Goal: Information Seeking & Learning: Learn about a topic

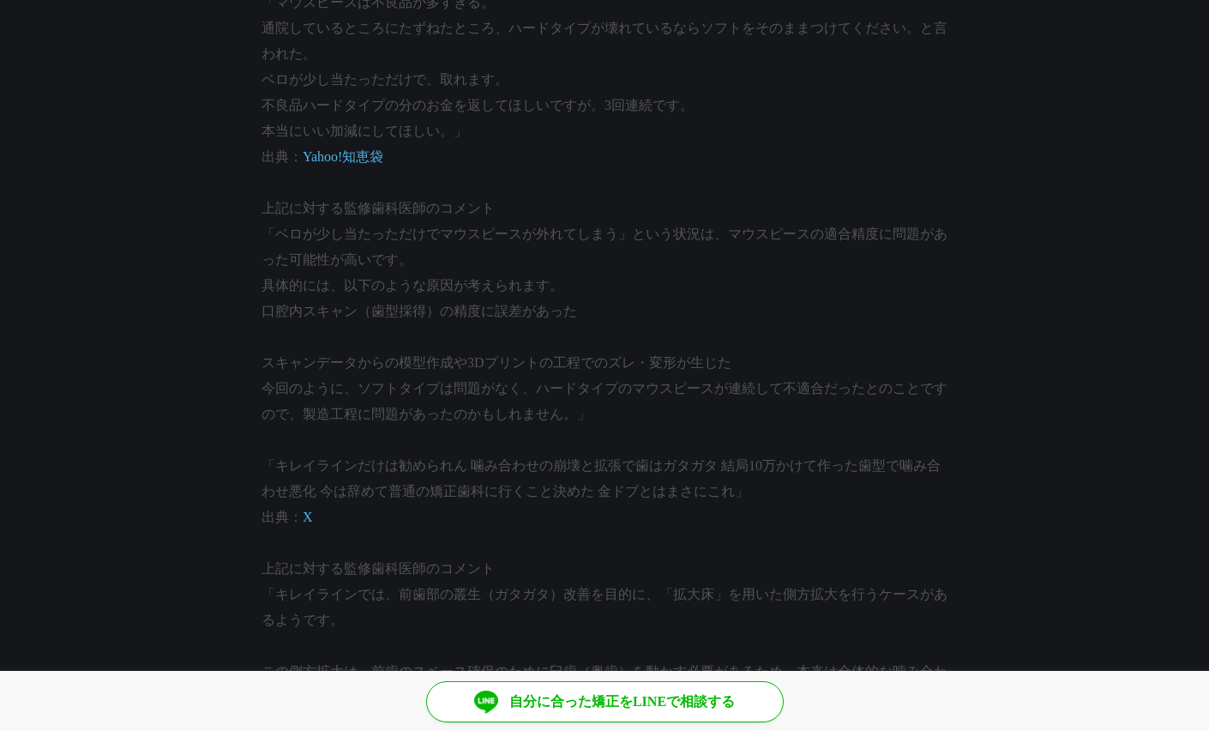
scroll to position [4515, 0]
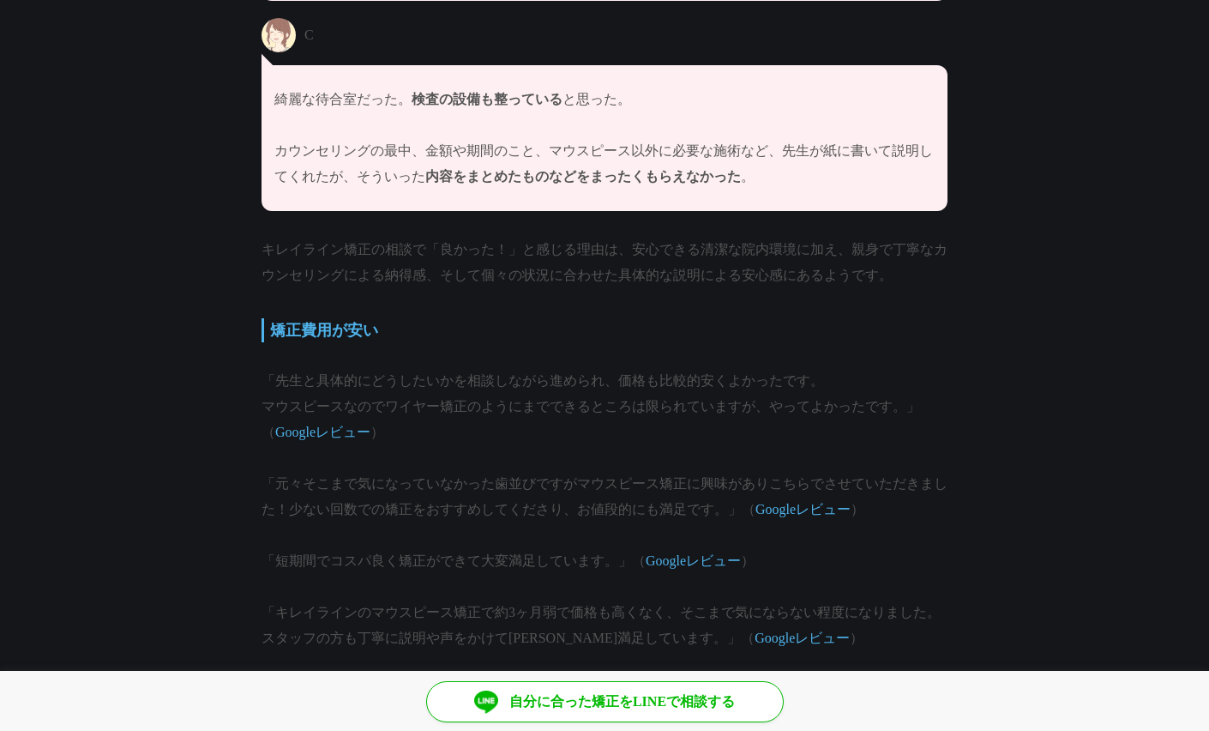
scroll to position [0, 0]
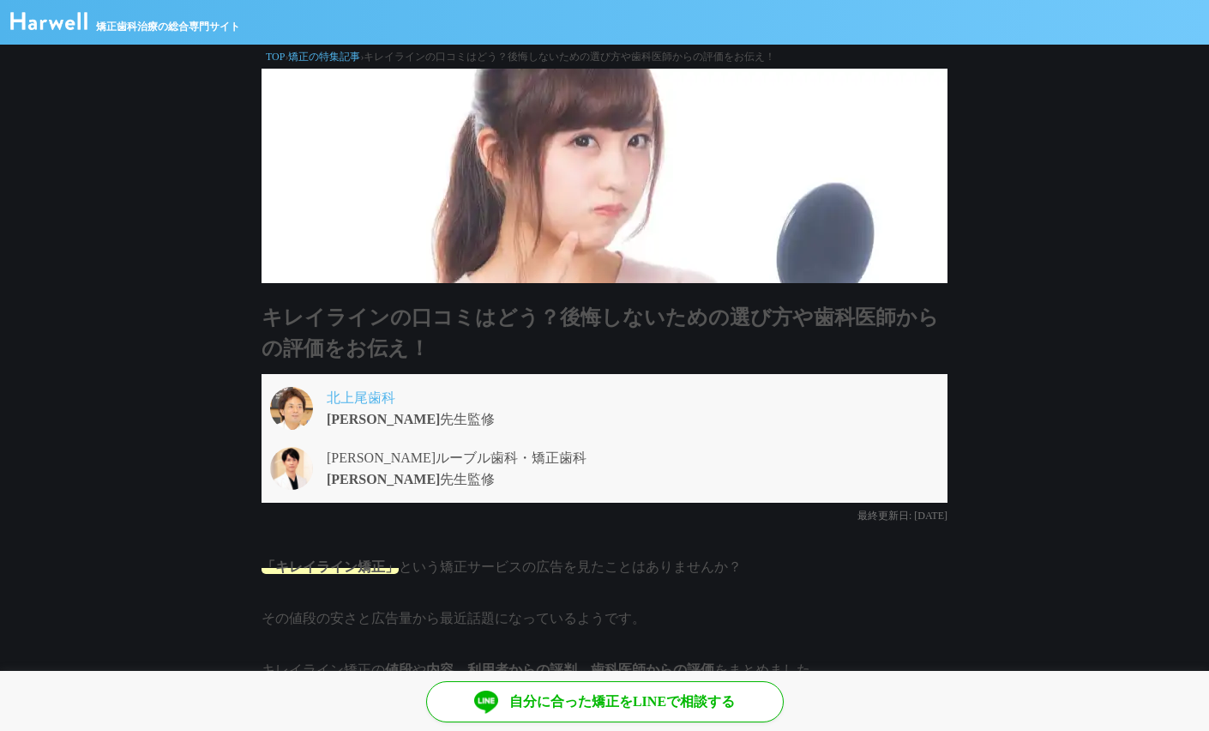
click at [49, 23] on img at bounding box center [48, 21] width 77 height 18
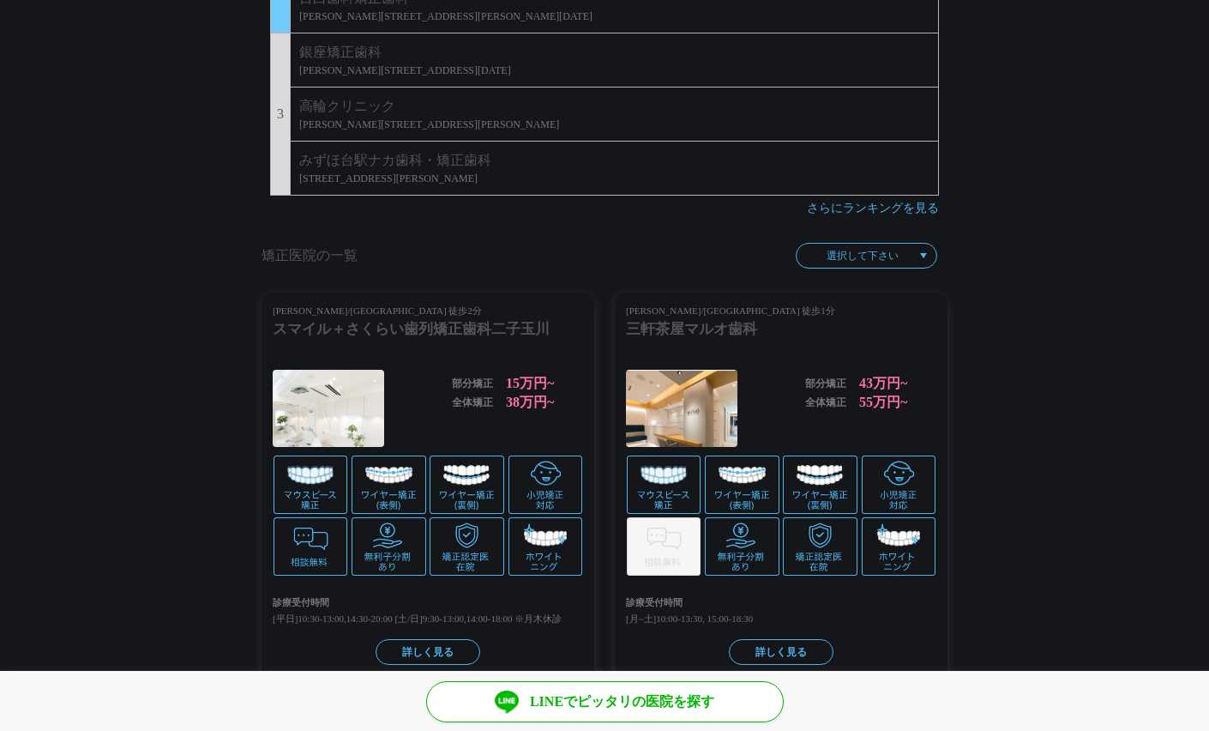
scroll to position [1667, 0]
click at [920, 252] on p at bounding box center [923, 254] width 7 height 5
click at [922, 252] on p at bounding box center [923, 254] width 7 height 5
click at [926, 252] on p at bounding box center [923, 254] width 7 height 5
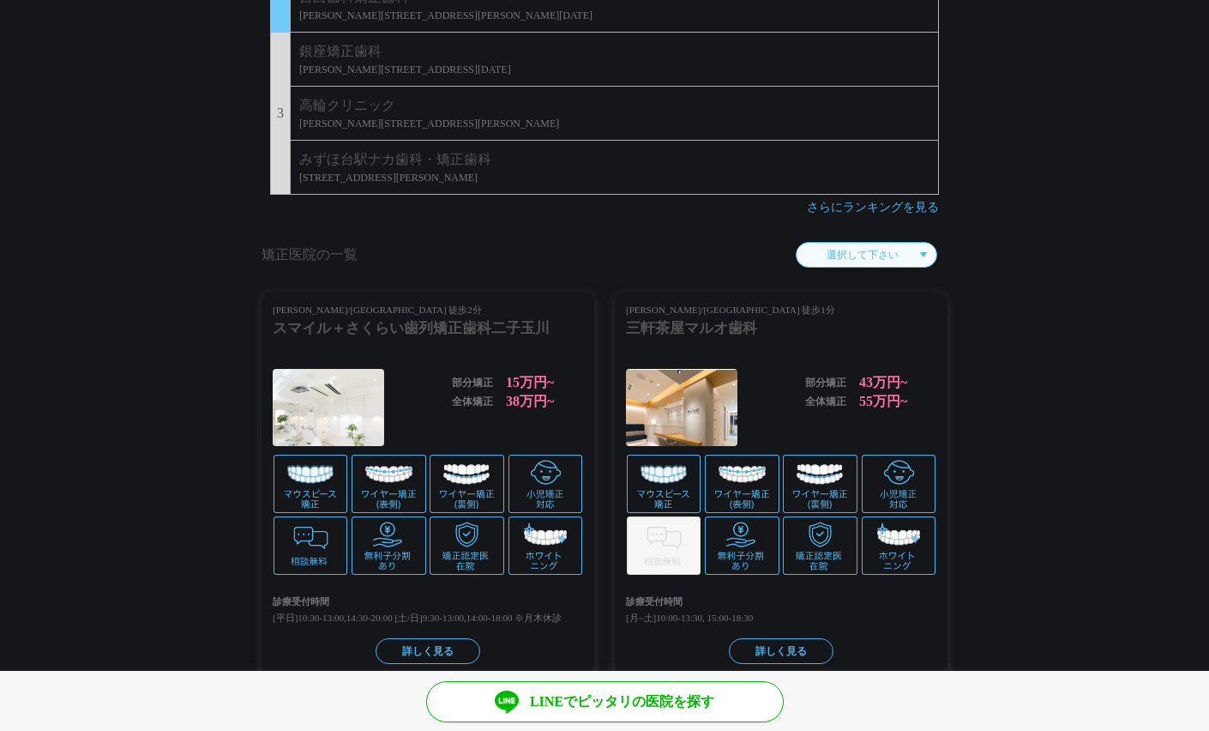
click at [929, 250] on select "選択して下さい 埼玉県 東京都 神奈川県 大阪府 兵庫県" at bounding box center [866, 255] width 141 height 26
select select "/prefectures/13/clinics"
click at [831, 242] on select "選択して下さい 埼玉県 東京都 神奈川県 大阪府 兵庫県" at bounding box center [866, 255] width 141 height 26
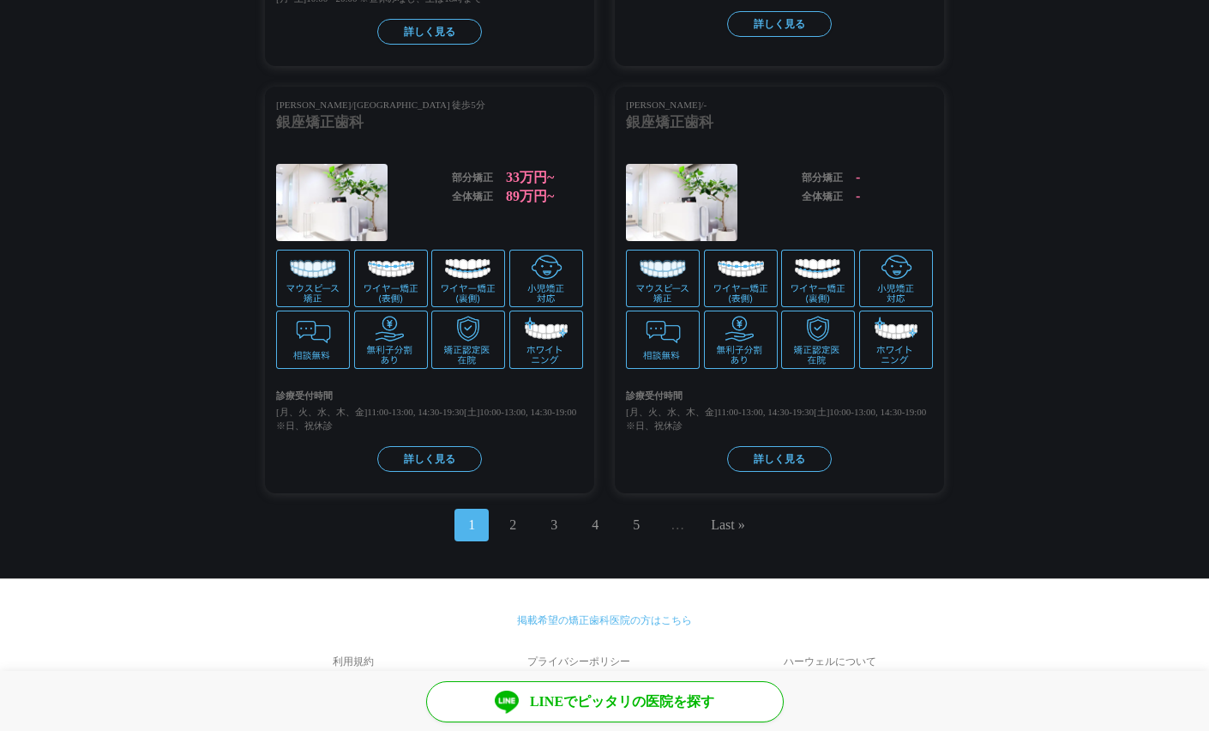
scroll to position [1861, 0]
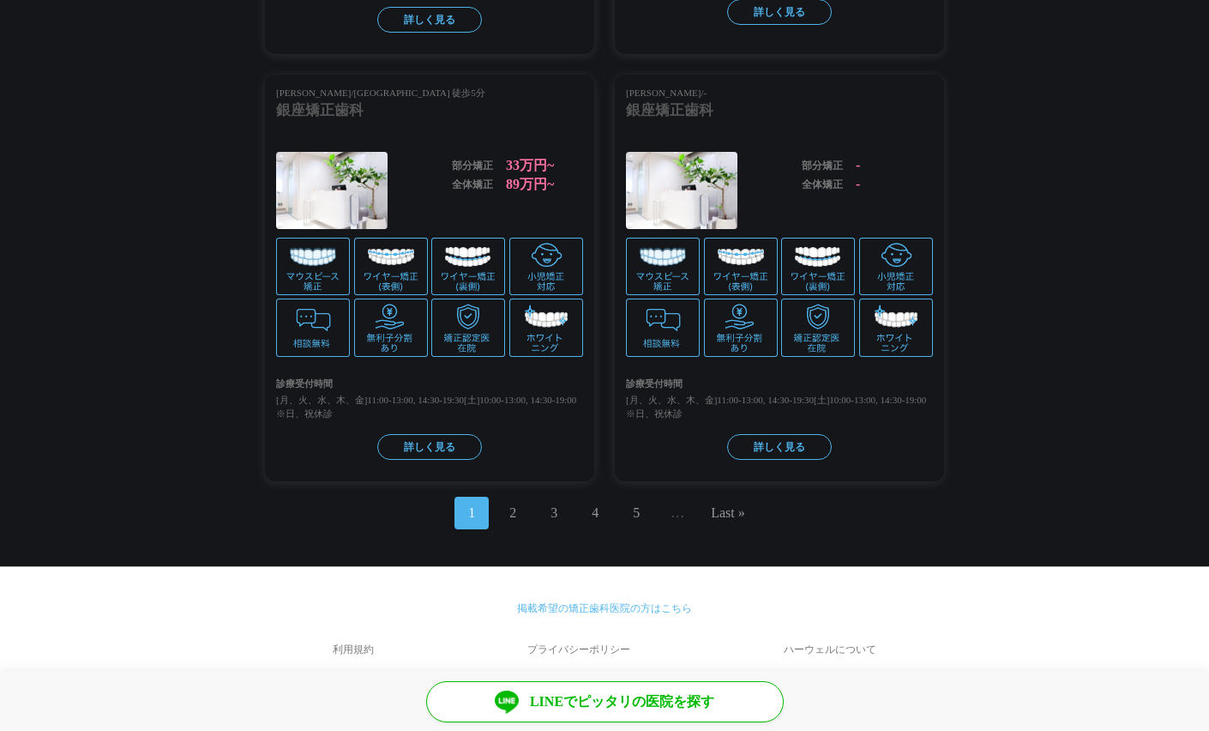
click at [516, 496] on span "2" at bounding box center [513, 512] width 34 height 33
click at [514, 502] on link "2" at bounding box center [512, 512] width 7 height 21
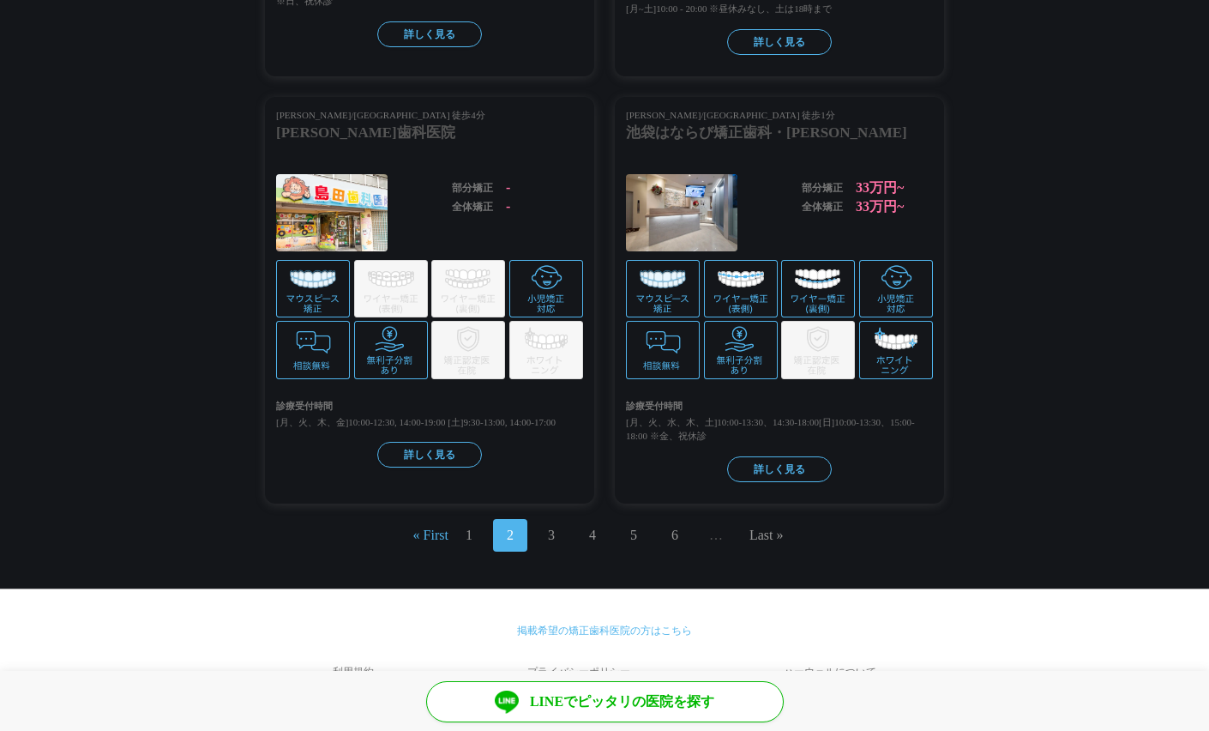
scroll to position [1874, 0]
